Goal: Find specific page/section: Find specific page/section

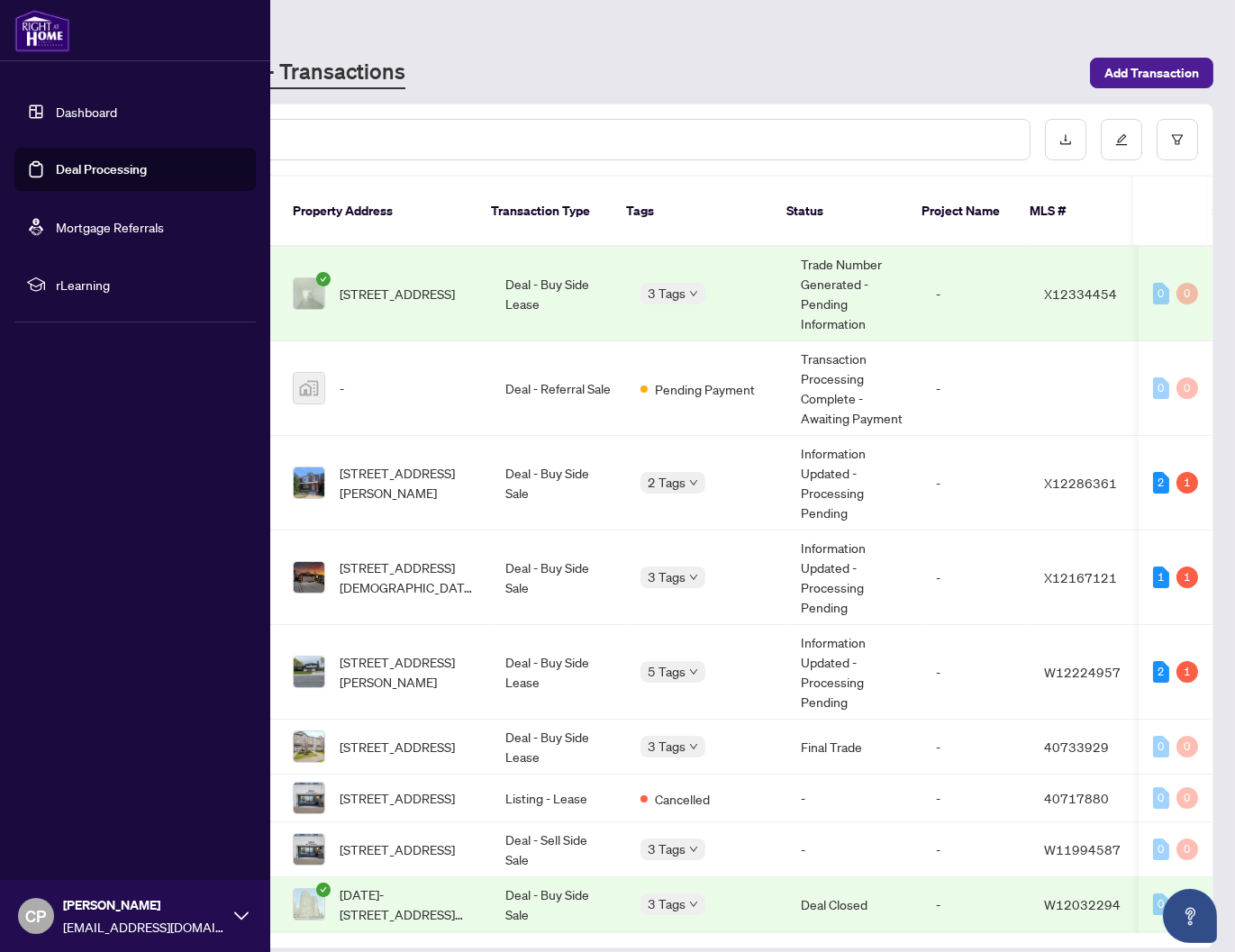
click at [86, 107] on link "Dashboard" at bounding box center [86, 111] width 61 height 16
